Goal: Find contact information: Find contact information

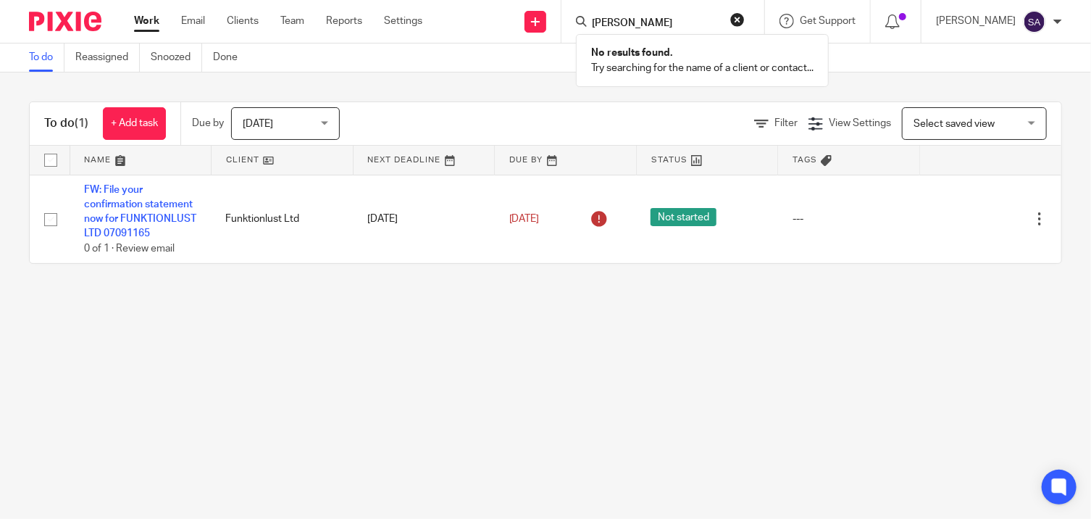
type input "russell taylor"
click at [653, 29] on input "Search" at bounding box center [655, 23] width 130 height 13
type input "NI Growth"
click at [648, 56] on link at bounding box center [677, 57] width 180 height 22
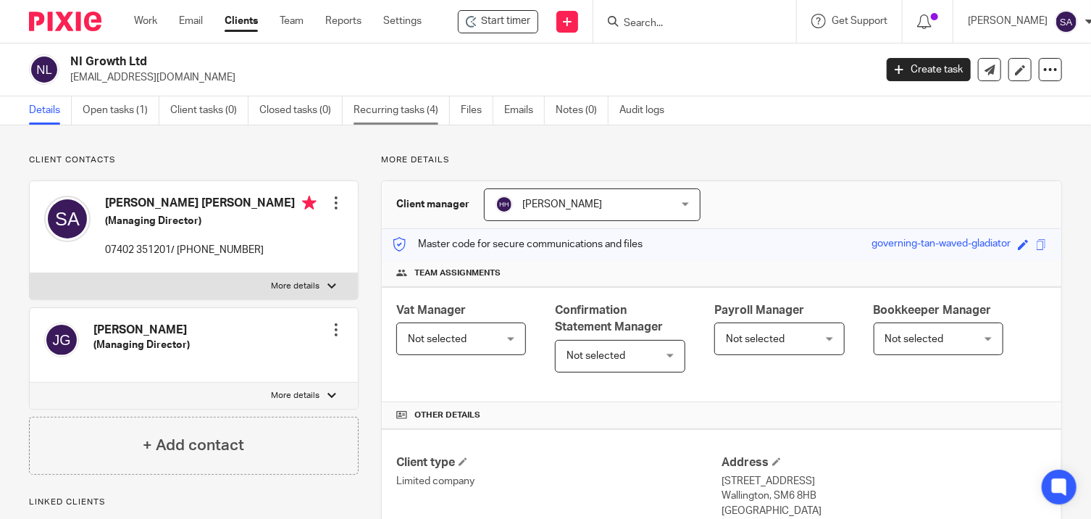
click at [388, 110] on link "Recurring tasks (4)" at bounding box center [401, 110] width 96 height 28
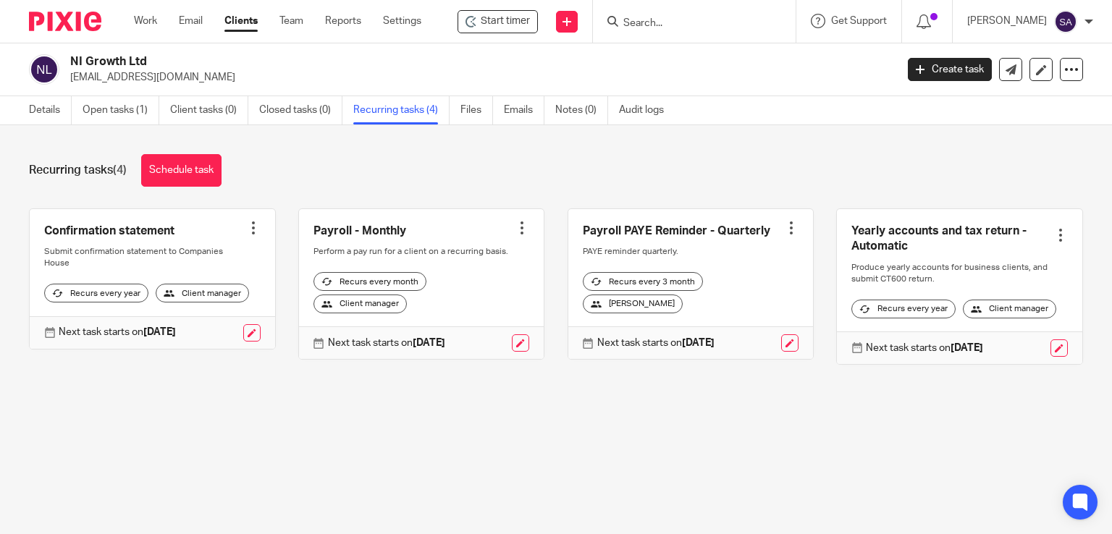
click at [651, 12] on form at bounding box center [699, 21] width 154 height 18
click at [649, 22] on input "Search" at bounding box center [687, 23] width 130 height 13
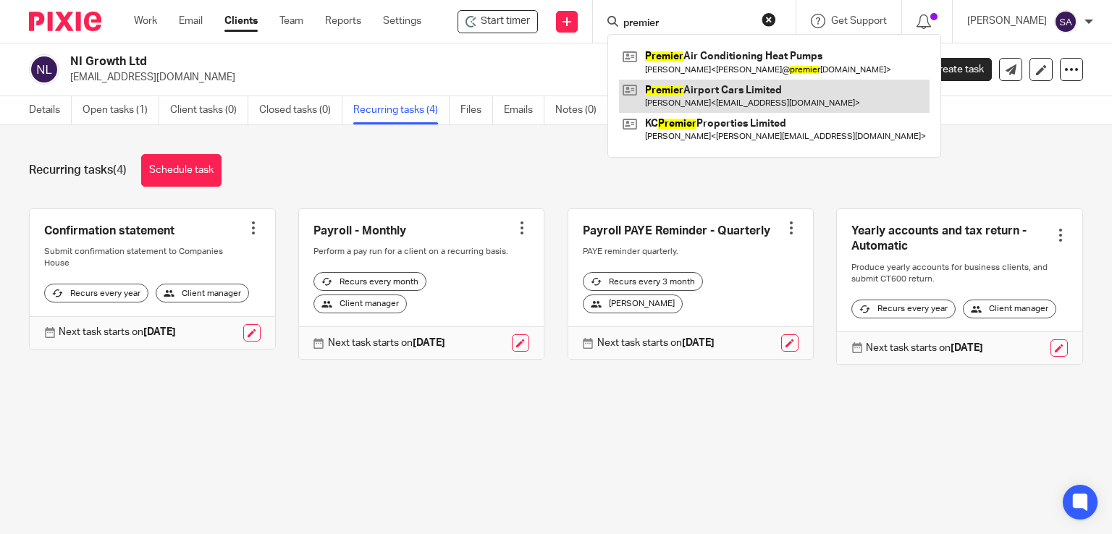
type input "premier"
click at [693, 93] on link at bounding box center [774, 96] width 311 height 33
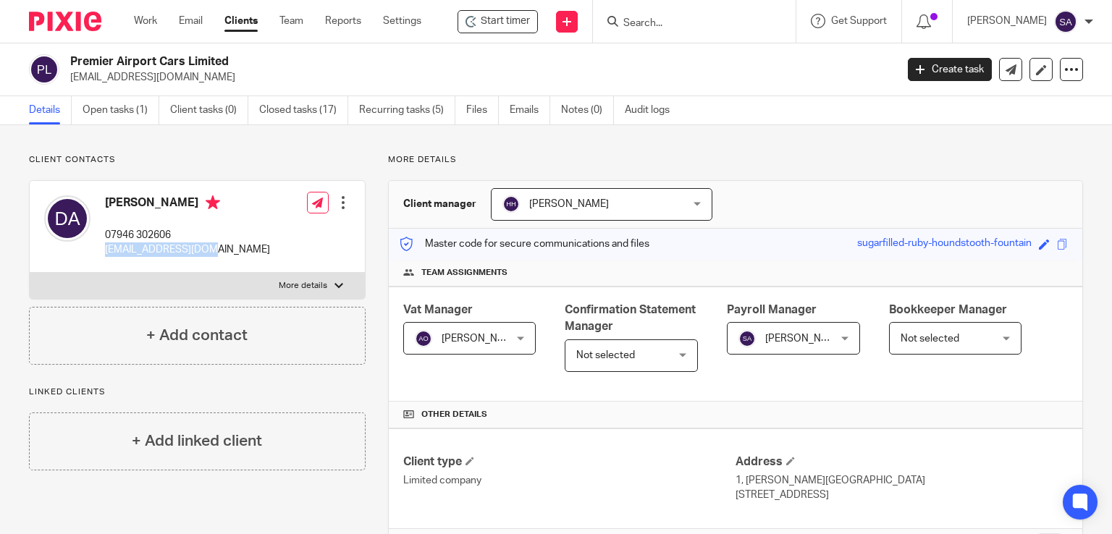
drag, startPoint x: 210, startPoint y: 253, endPoint x: 98, endPoint y: 251, distance: 111.5
click at [98, 251] on div "[PERSON_NAME] 07946 302606 [EMAIL_ADDRESS][DOMAIN_NAME]" at bounding box center [157, 226] width 226 height 77
copy p "[EMAIL_ADDRESS][DOMAIN_NAME]"
